Goal: Transaction & Acquisition: Download file/media

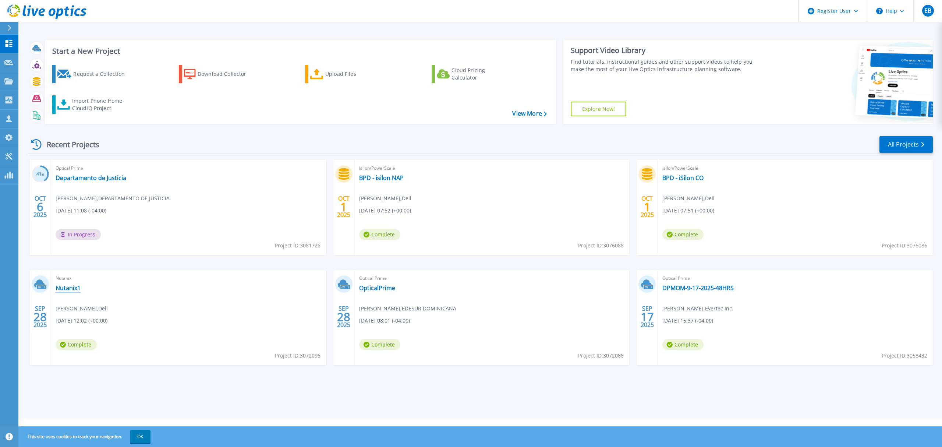
drag, startPoint x: 70, startPoint y: 287, endPoint x: 106, endPoint y: 293, distance: 37.0
click at [70, 287] on link "Nutanix1" at bounding box center [68, 287] width 25 height 7
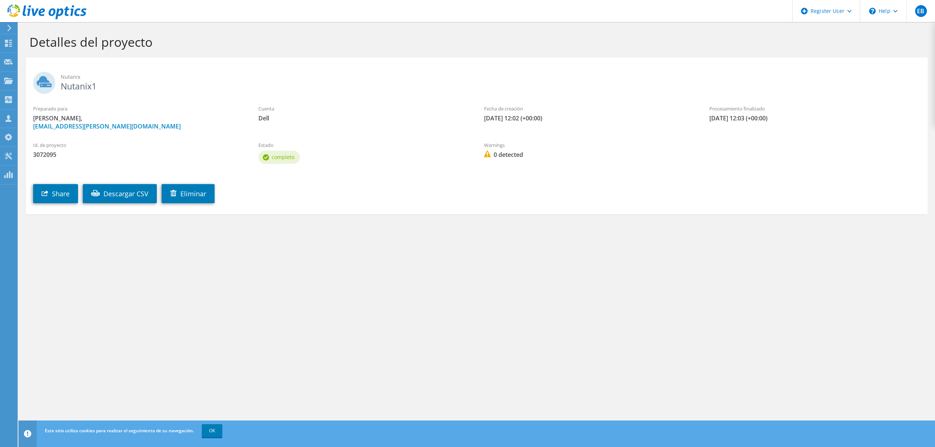
click at [11, 28] on use at bounding box center [9, 28] width 4 height 7
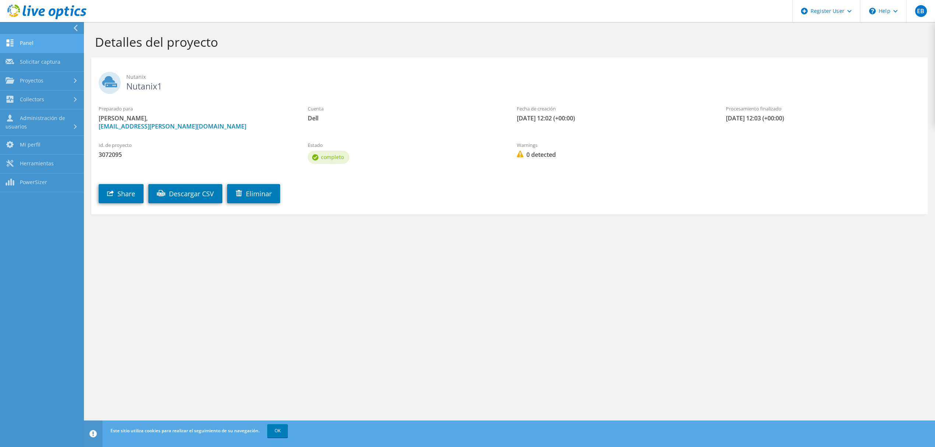
click at [18, 43] on link "Panel" at bounding box center [42, 43] width 84 height 19
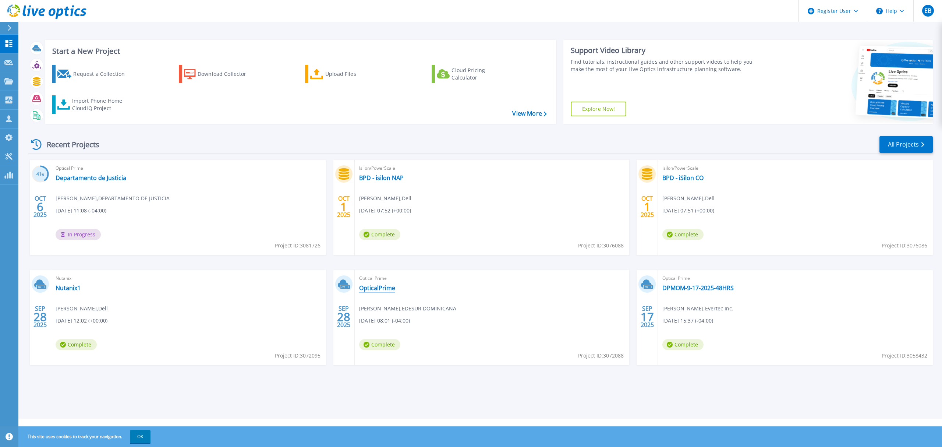
click at [374, 289] on link "OpticalPrime" at bounding box center [377, 287] width 36 height 7
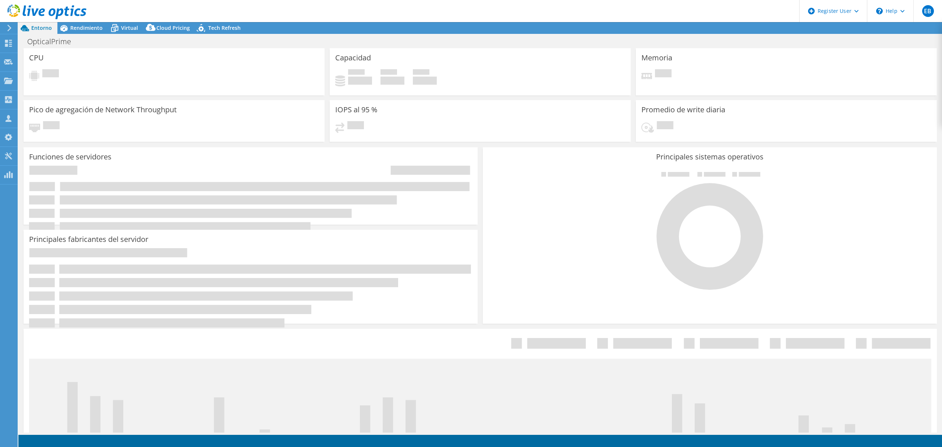
select select "USD"
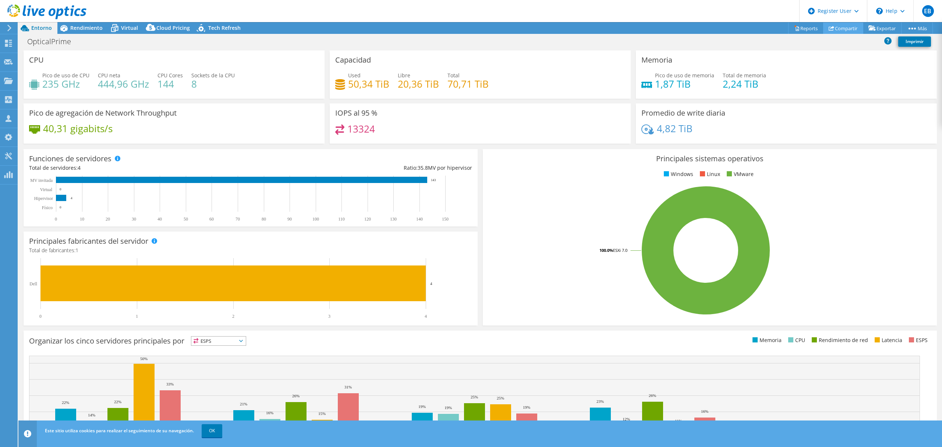
click at [844, 25] on link "Compartir" at bounding box center [843, 27] width 40 height 11
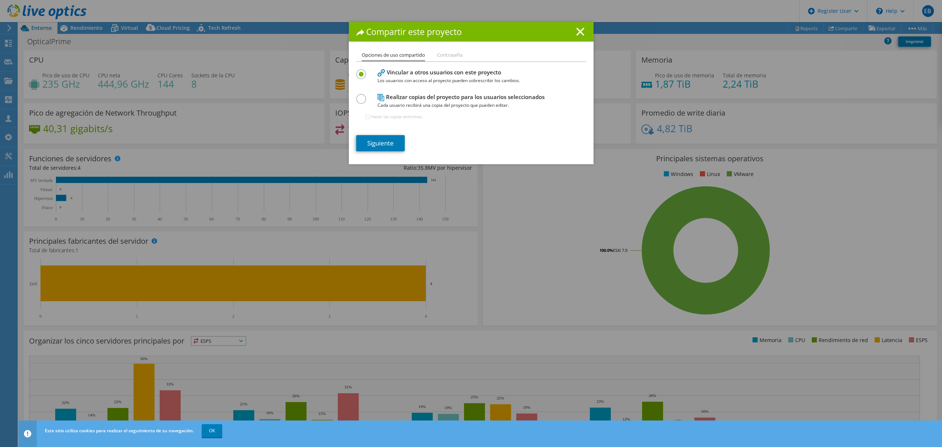
click at [572, 31] on h1 "Compartir este proyecto" at bounding box center [471, 32] width 230 height 8
click at [577, 31] on line at bounding box center [580, 31] width 7 height 7
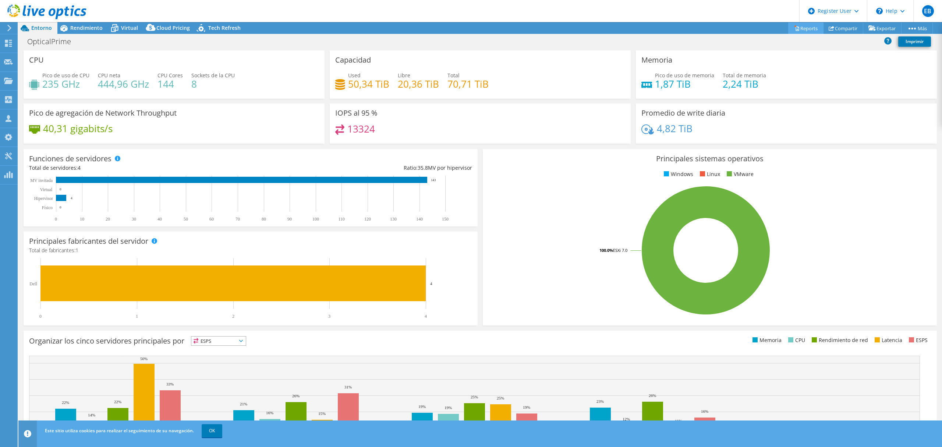
click at [798, 25] on link "Reports" at bounding box center [806, 27] width 35 height 11
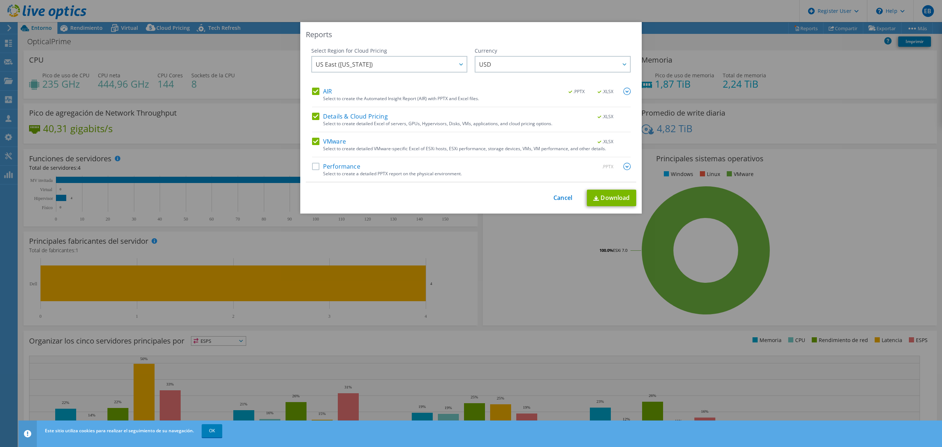
click at [330, 166] on label "Performance" at bounding box center [336, 166] width 48 height 7
click at [0, 0] on input "Performance" at bounding box center [0, 0] width 0 height 0
click at [611, 195] on link "Download" at bounding box center [611, 198] width 49 height 17
click at [562, 200] on link "Cancel" at bounding box center [563, 197] width 19 height 7
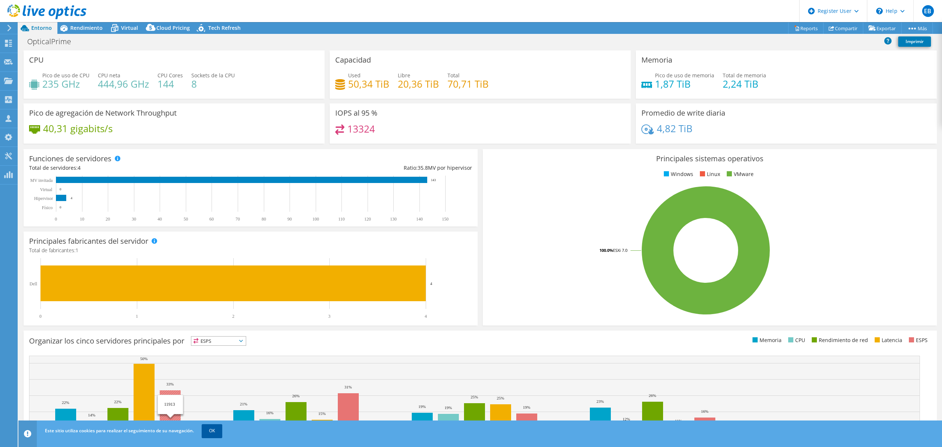
click at [211, 427] on link "OK" at bounding box center [212, 430] width 21 height 13
